Goal: Transaction & Acquisition: Book appointment/travel/reservation

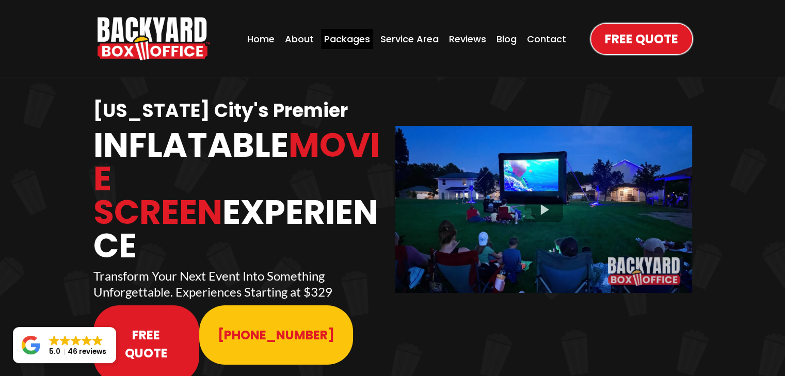
click at [361, 40] on div "Packages" at bounding box center [347, 39] width 52 height 20
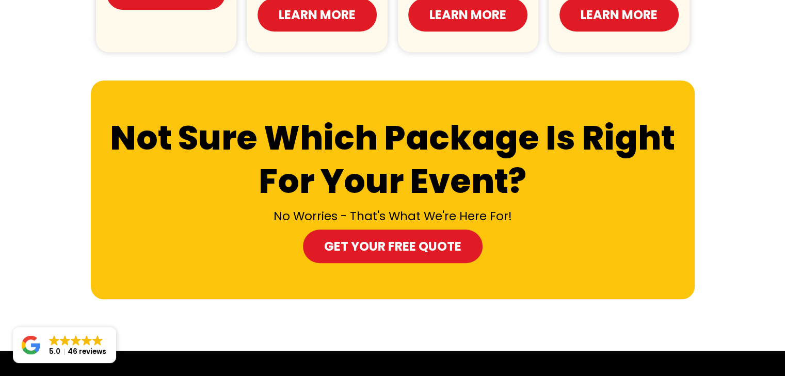
scroll to position [867, 0]
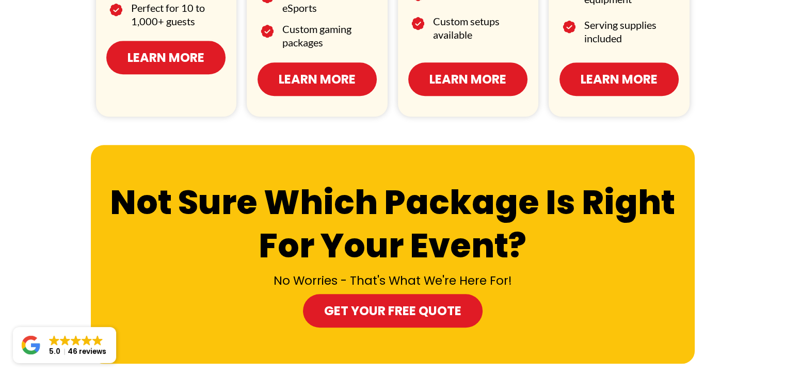
click at [350, 70] on span "Learn More" at bounding box center [317, 79] width 77 height 18
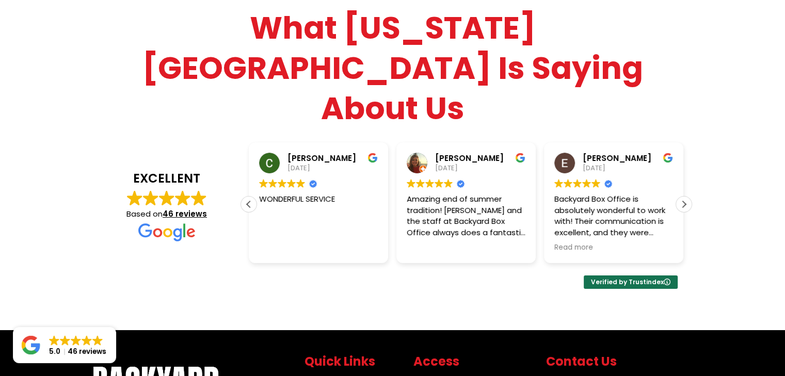
scroll to position [3884, 0]
